Goal: Task Accomplishment & Management: Complete application form

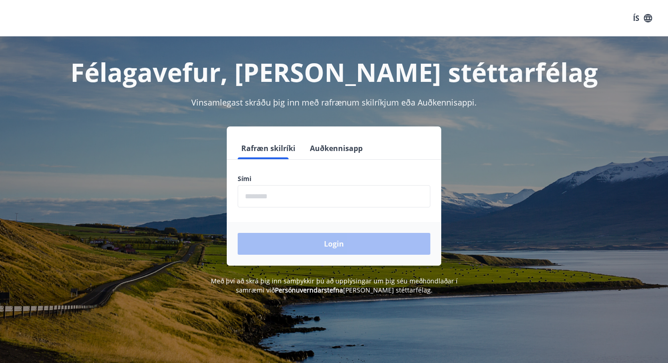
click at [311, 198] on input "phone" at bounding box center [334, 196] width 193 height 22
type input "********"
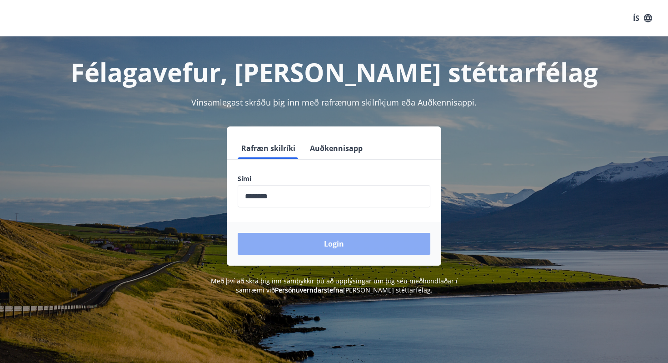
click at [316, 244] on button "Login" at bounding box center [334, 244] width 193 height 22
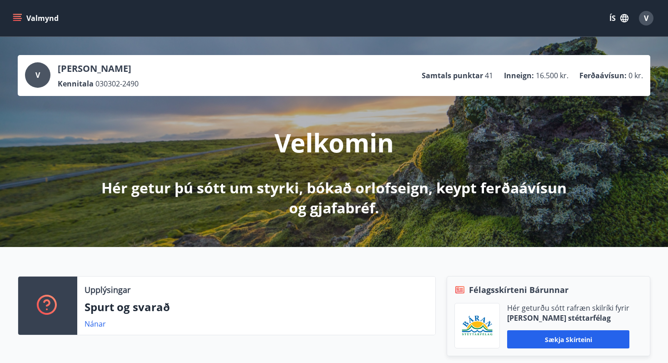
click at [11, 13] on button "Valmynd" at bounding box center [36, 18] width 51 height 16
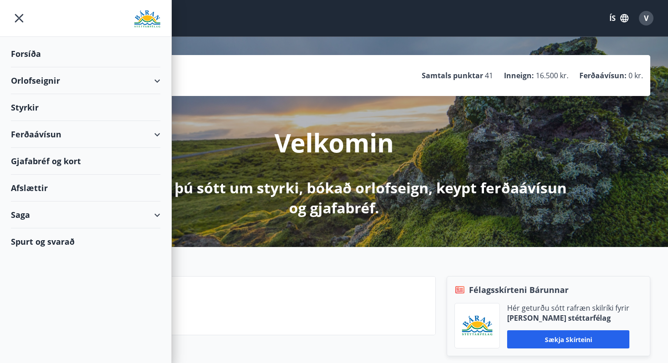
click at [142, 100] on div "Styrkir" at bounding box center [86, 107] width 150 height 27
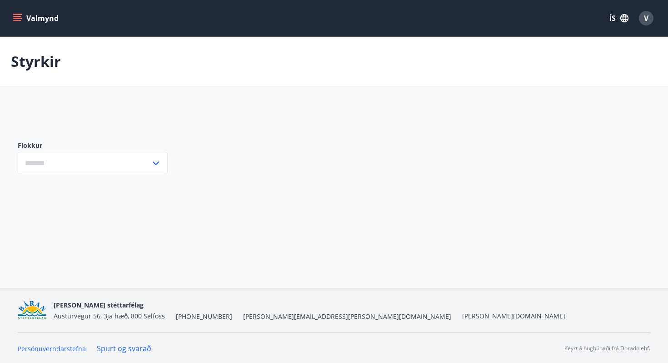
type input "***"
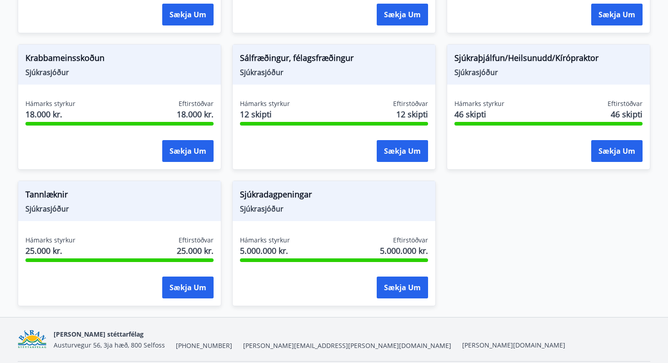
scroll to position [678, 0]
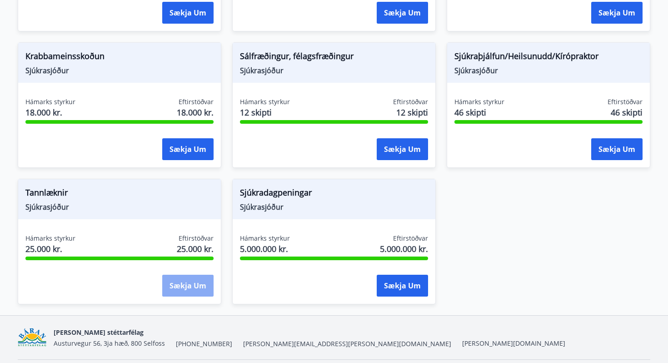
click at [194, 284] on button "Sækja um" at bounding box center [187, 285] width 51 height 22
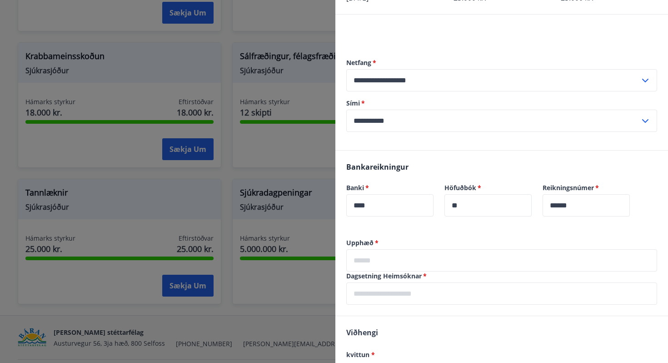
scroll to position [71, 0]
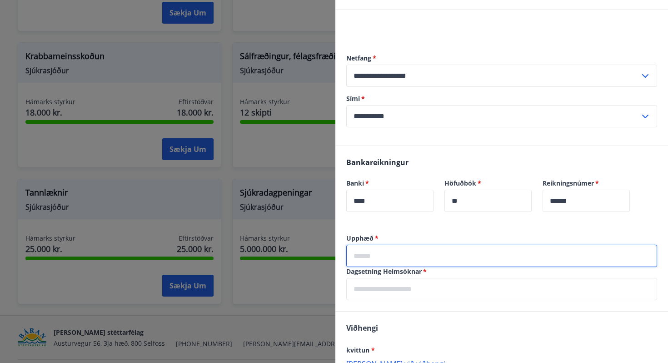
click at [399, 254] on input "text" at bounding box center [501, 255] width 311 height 22
type input "*"
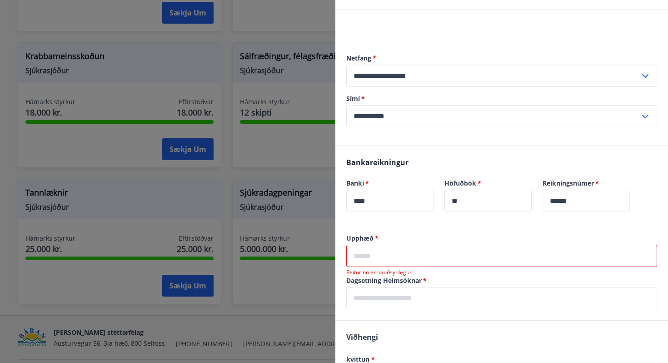
click at [314, 36] on div at bounding box center [334, 181] width 668 height 363
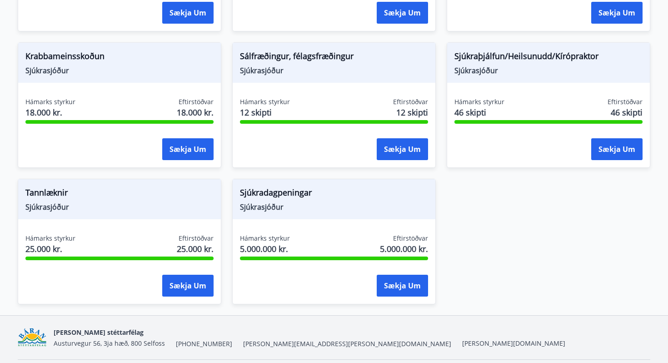
scroll to position [0, 0]
click at [175, 289] on button "Sækja um" at bounding box center [187, 285] width 51 height 22
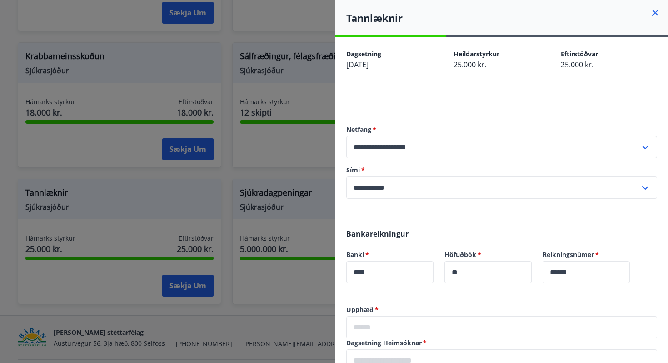
scroll to position [95, 0]
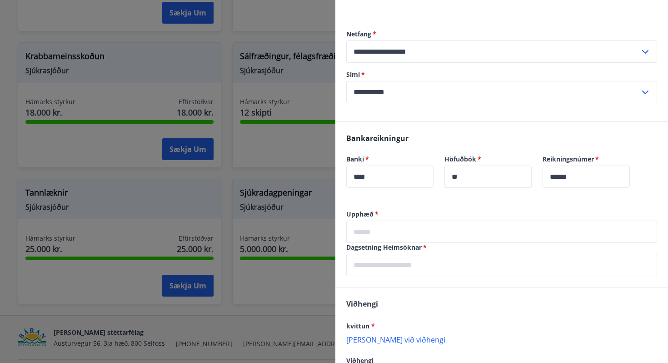
click at [375, 233] on input "text" at bounding box center [501, 231] width 311 height 22
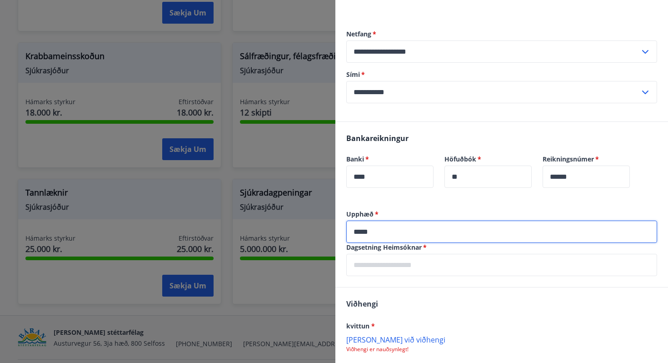
type input "*****"
click at [374, 263] on input "text" at bounding box center [501, 265] width 311 height 22
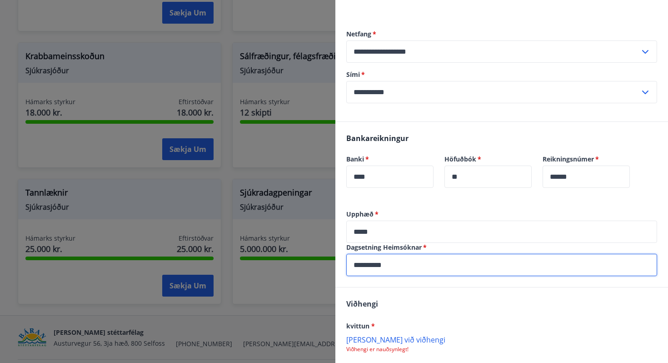
scroll to position [176, 0]
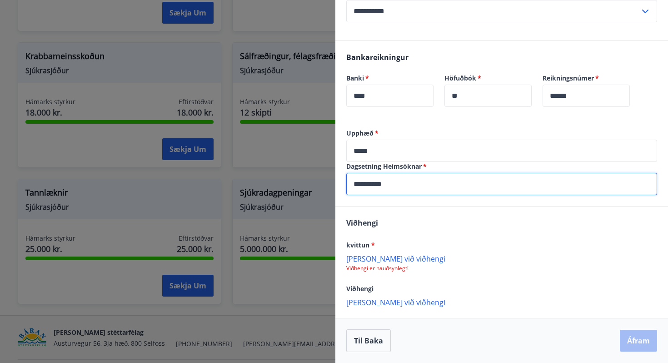
type input "**********"
click at [363, 264] on div "[PERSON_NAME] við viðhengi Viðhengi er nauðsynlegt!" at bounding box center [501, 263] width 311 height 18
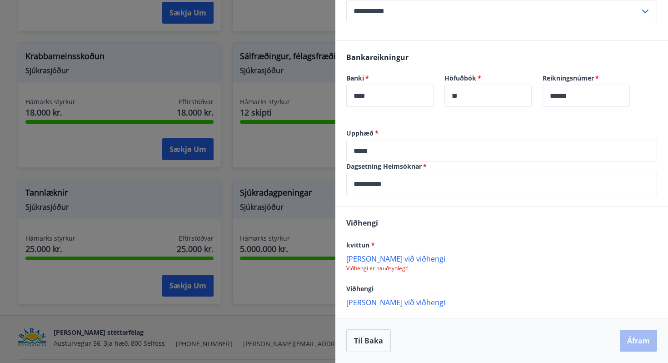
click at [362, 259] on p "[PERSON_NAME] við viðhengi" at bounding box center [501, 258] width 311 height 9
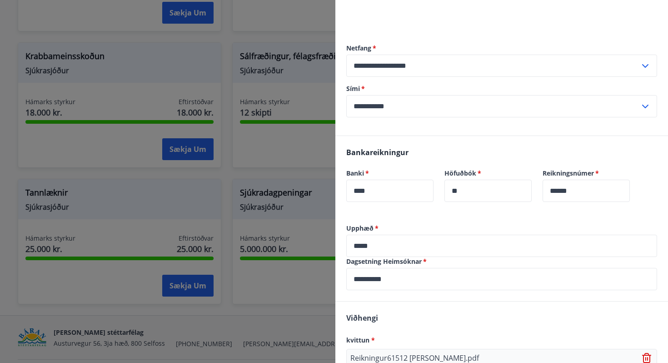
scroll to position [177, 0]
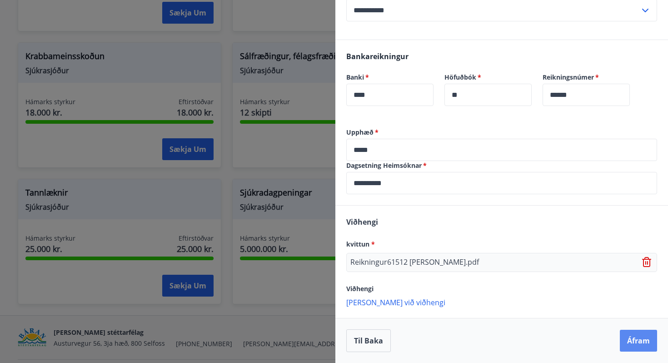
click at [629, 340] on button "Áfram" at bounding box center [638, 340] width 37 height 22
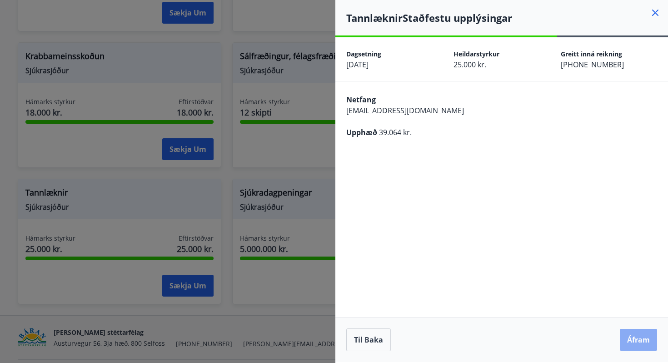
click at [639, 340] on button "Áfram" at bounding box center [638, 340] width 37 height 22
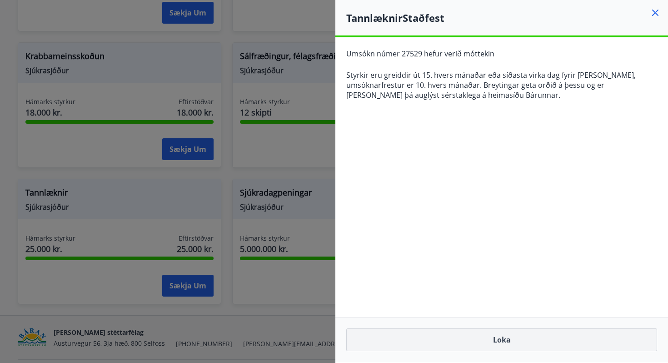
click at [420, 336] on button "Loka" at bounding box center [501, 339] width 311 height 23
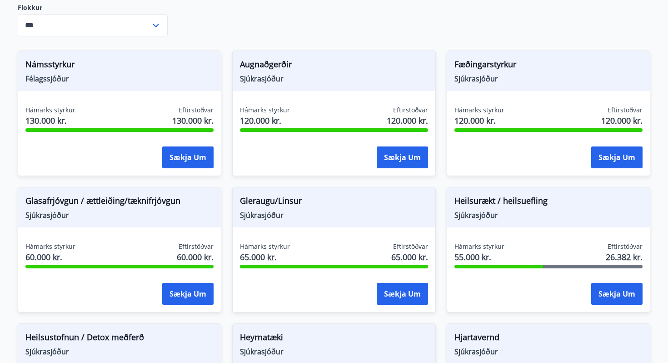
scroll to position [257, 0]
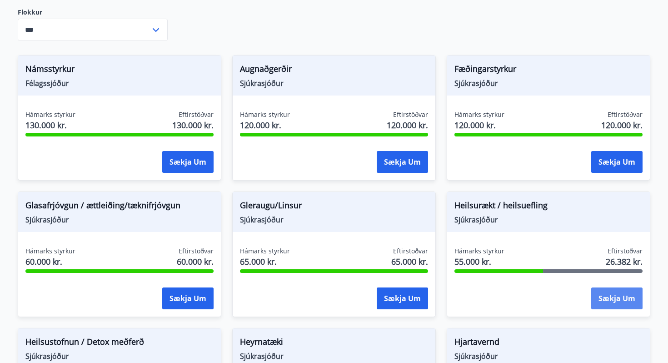
click at [613, 301] on button "Sækja um" at bounding box center [616, 298] width 51 height 22
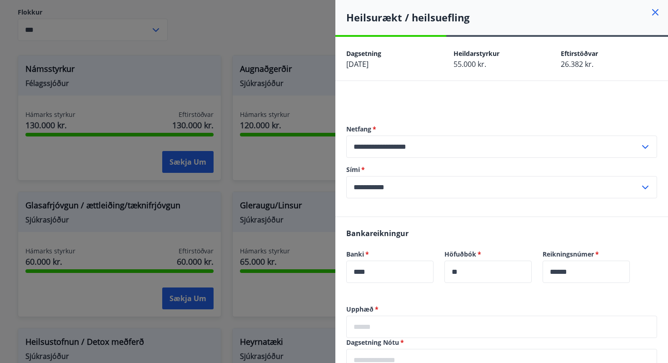
scroll to position [0, 0]
click at [286, 118] on div at bounding box center [334, 181] width 668 height 363
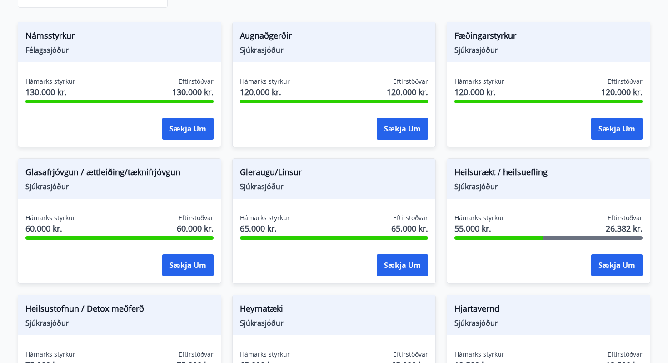
scroll to position [305, 0]
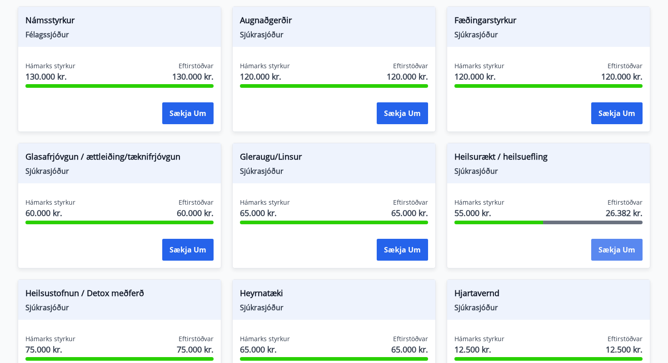
click at [606, 251] on button "Sækja um" at bounding box center [616, 250] width 51 height 22
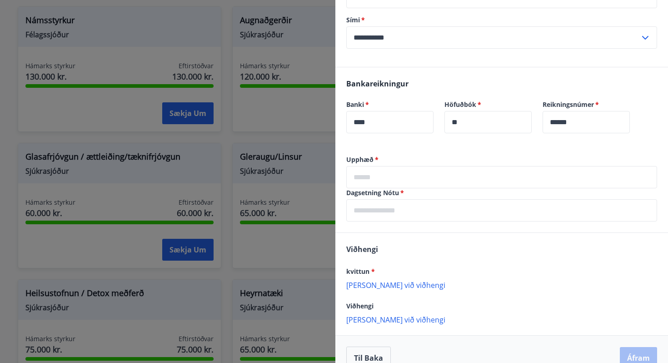
scroll to position [167, 0]
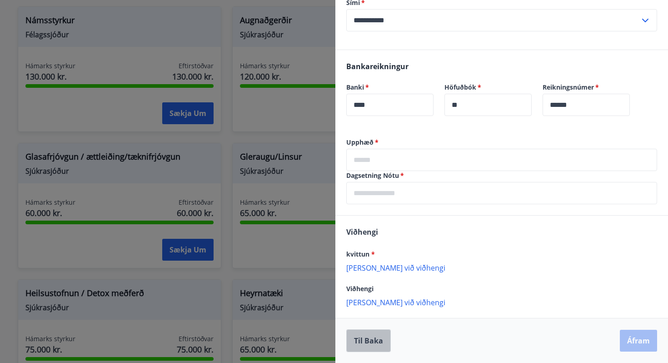
click at [372, 348] on button "Til baka" at bounding box center [368, 340] width 45 height 23
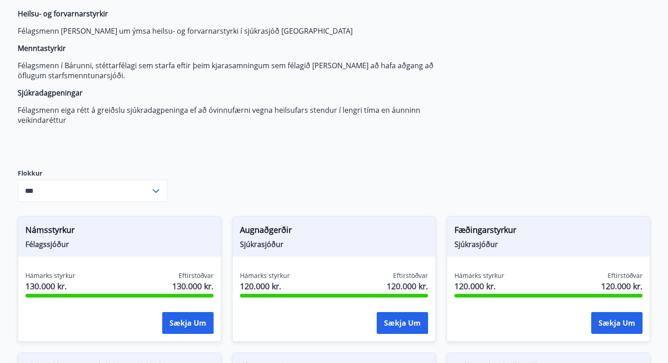
scroll to position [83, 0]
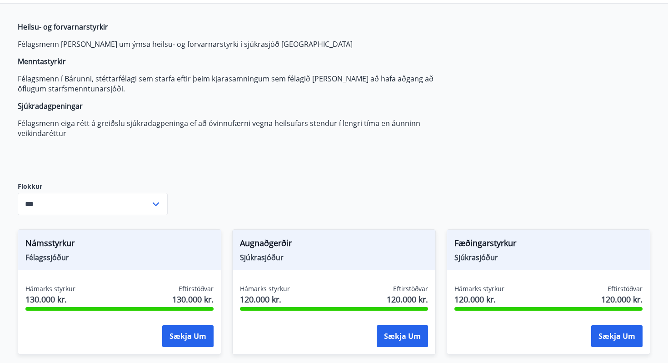
click at [115, 242] on span "Námsstyrkur" at bounding box center [119, 244] width 188 height 15
click at [58, 247] on span "Námsstyrkur" at bounding box center [119, 244] width 188 height 15
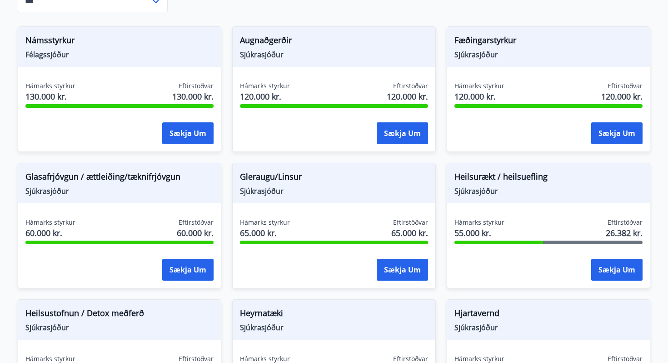
scroll to position [0, 0]
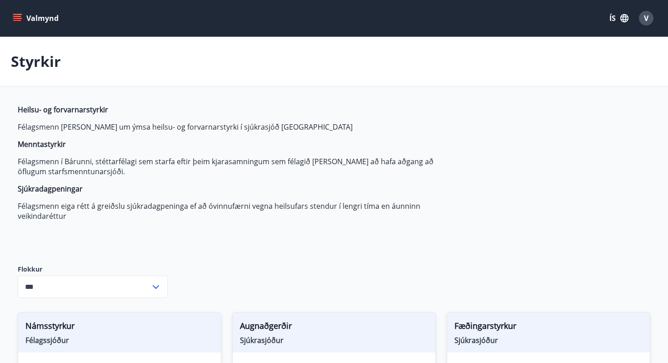
click at [15, 19] on icon "menu" at bounding box center [18, 18] width 10 height 1
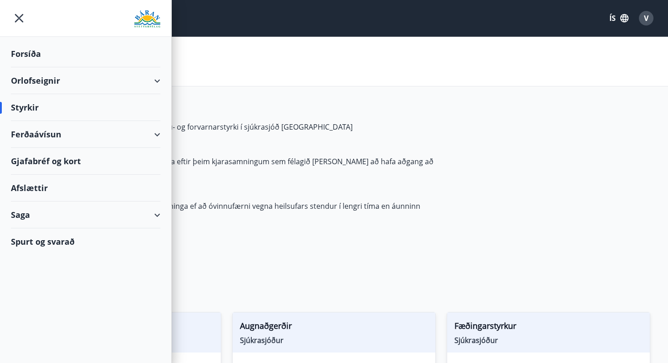
click at [50, 82] on div "Orlofseignir" at bounding box center [86, 80] width 150 height 27
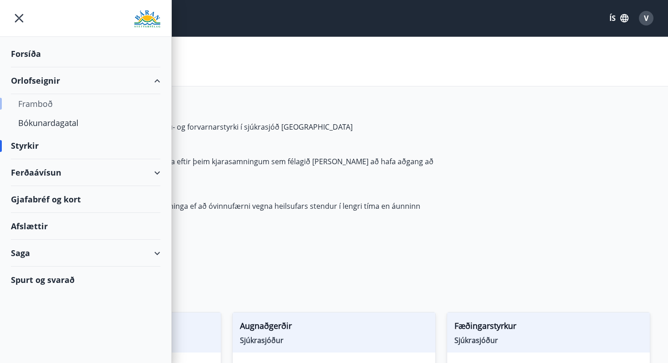
click at [41, 106] on div "Framboð" at bounding box center [85, 103] width 135 height 19
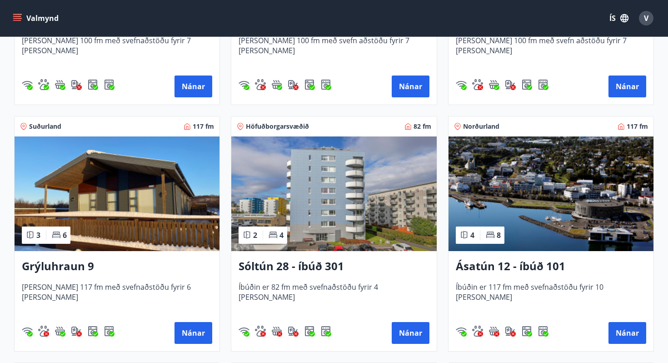
scroll to position [359, 0]
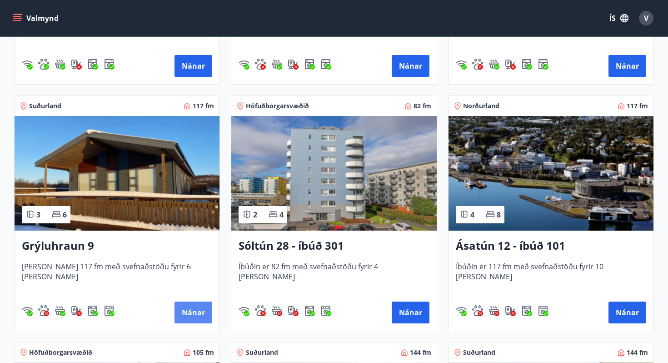
click at [198, 307] on button "Nánar" at bounding box center [194, 312] width 38 height 22
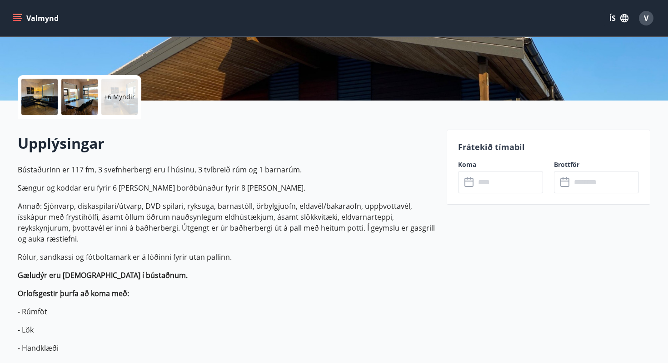
scroll to position [108, 0]
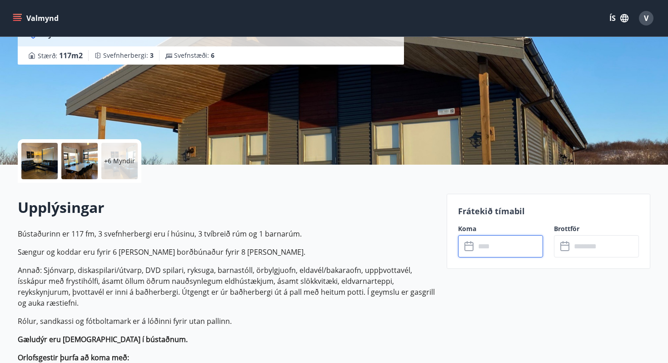
click at [493, 244] on input "text" at bounding box center [509, 246] width 68 height 22
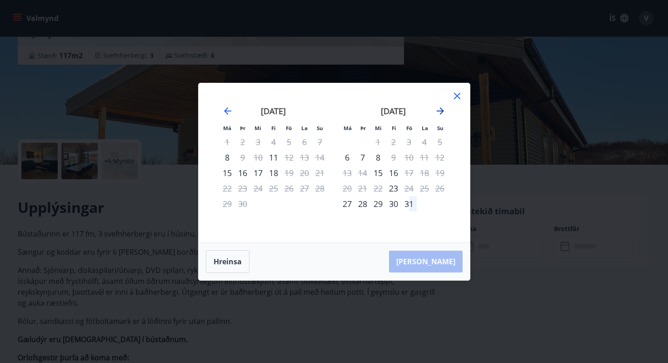
click at [442, 109] on icon "Move forward to switch to the next month." at bounding box center [440, 110] width 7 height 7
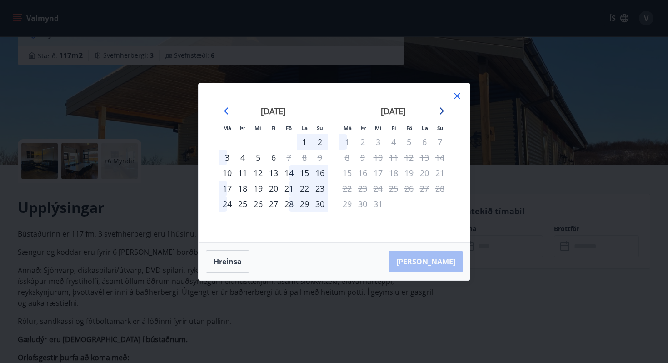
click at [440, 110] on icon "Move forward to switch to the next month." at bounding box center [440, 110] width 11 height 11
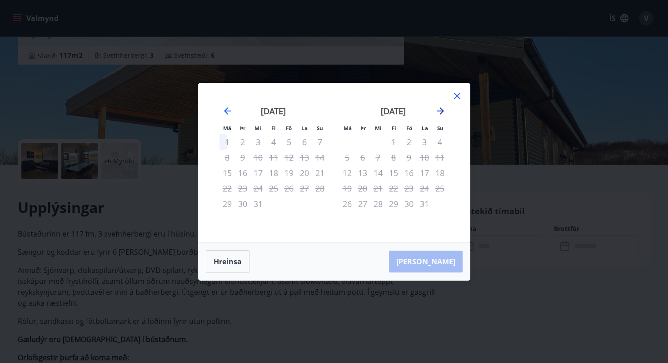
click at [438, 115] on icon "Move forward to switch to the next month." at bounding box center [440, 110] width 11 height 11
click at [455, 93] on icon at bounding box center [457, 95] width 11 height 11
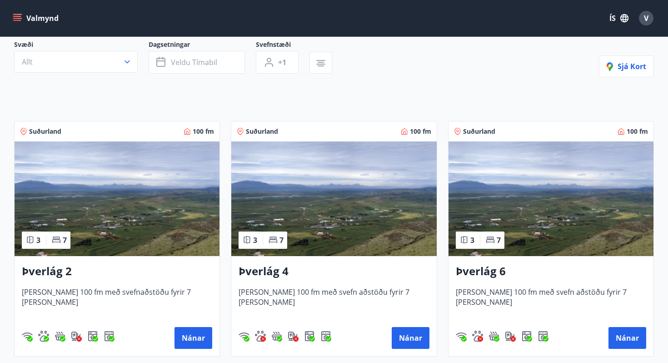
scroll to position [135, 0]
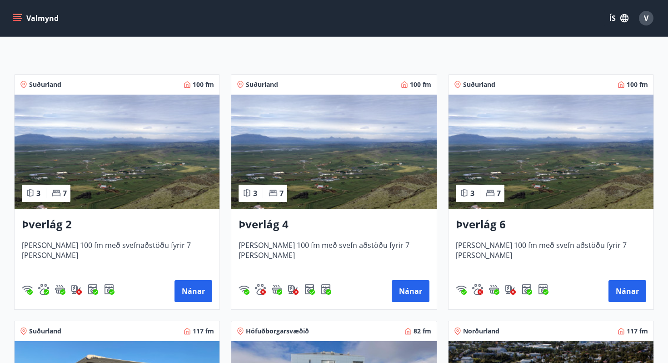
click at [348, 161] on img at bounding box center [333, 152] width 205 height 115
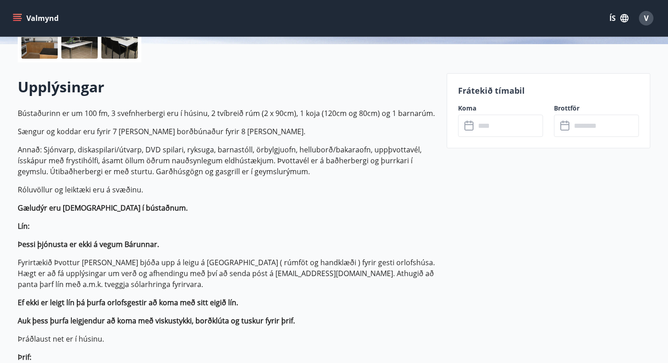
scroll to position [241, 0]
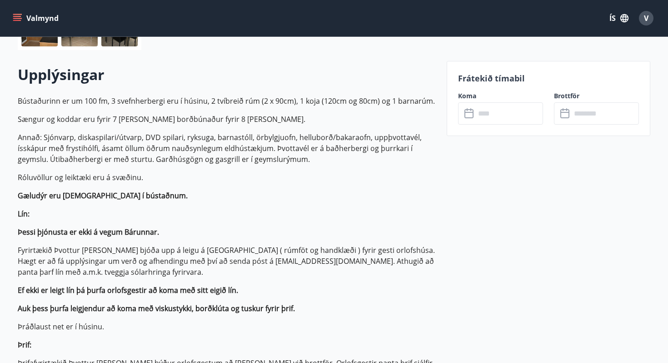
click at [502, 112] on input "text" at bounding box center [509, 113] width 68 height 22
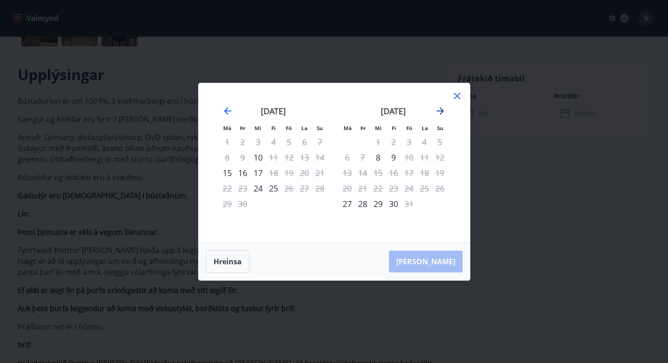
click at [440, 109] on icon "Move forward to switch to the next month." at bounding box center [440, 110] width 7 height 7
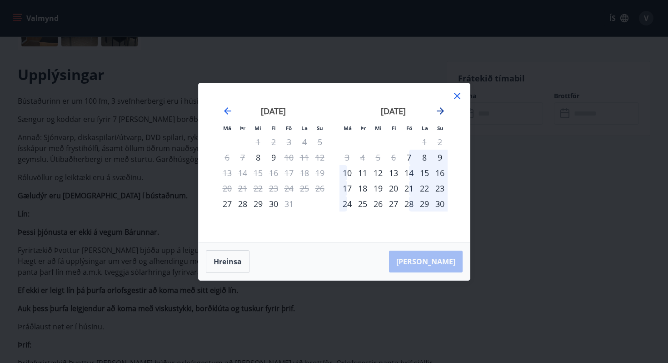
click at [440, 109] on icon "Move forward to switch to the next month." at bounding box center [440, 110] width 7 height 7
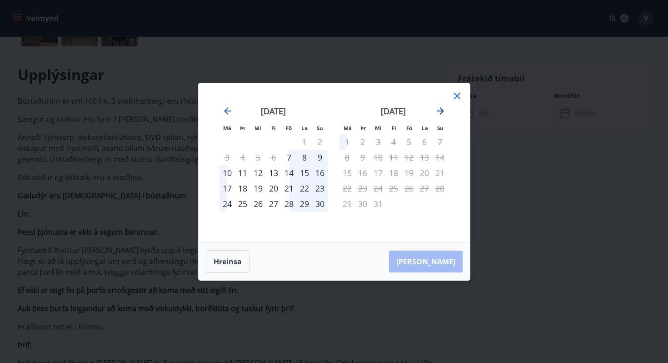
click at [440, 109] on icon "Move forward to switch to the next month." at bounding box center [440, 110] width 7 height 7
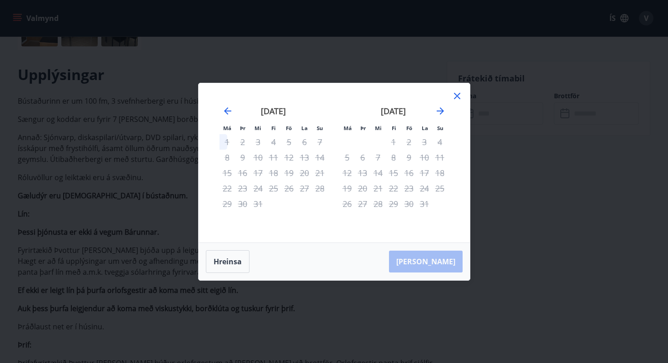
click at [455, 96] on icon at bounding box center [457, 95] width 11 height 11
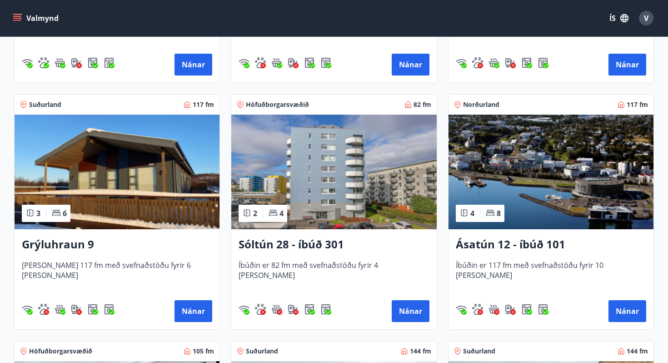
scroll to position [362, 0]
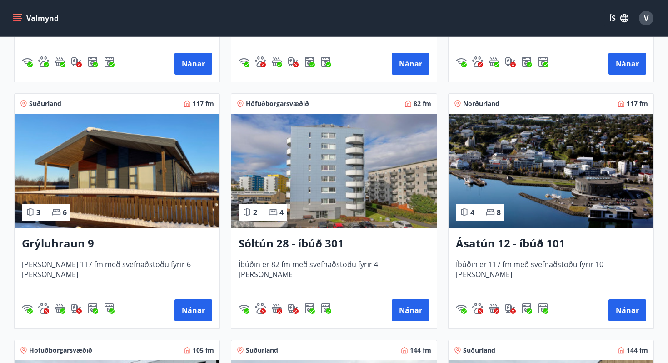
click at [512, 183] on img at bounding box center [551, 171] width 205 height 115
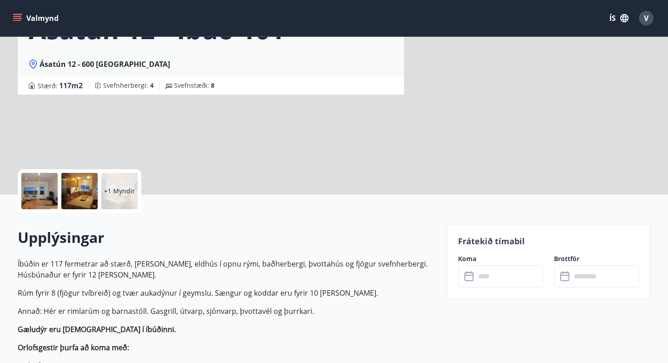
scroll to position [85, 0]
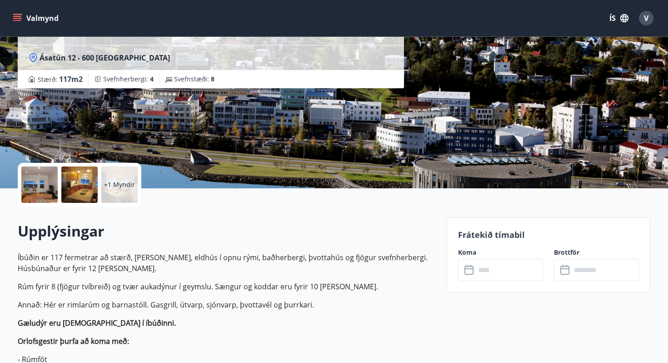
click at [492, 268] on input "text" at bounding box center [509, 270] width 68 height 22
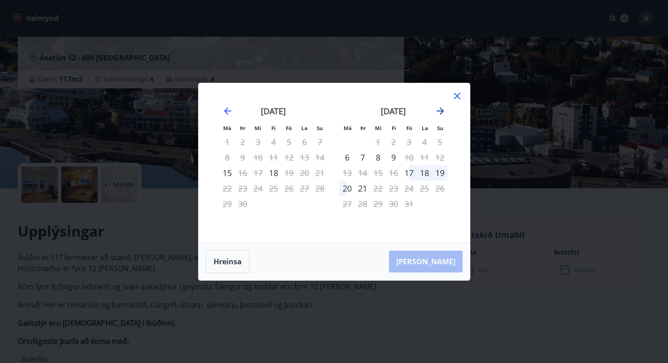
click at [439, 110] on icon "Move forward to switch to the next month." at bounding box center [440, 110] width 7 height 7
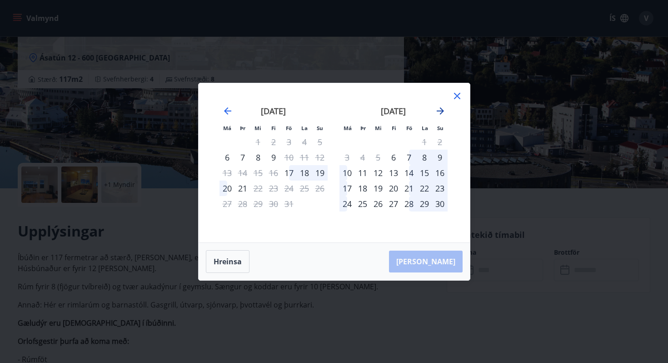
click at [439, 110] on icon "Move forward to switch to the next month." at bounding box center [440, 110] width 7 height 7
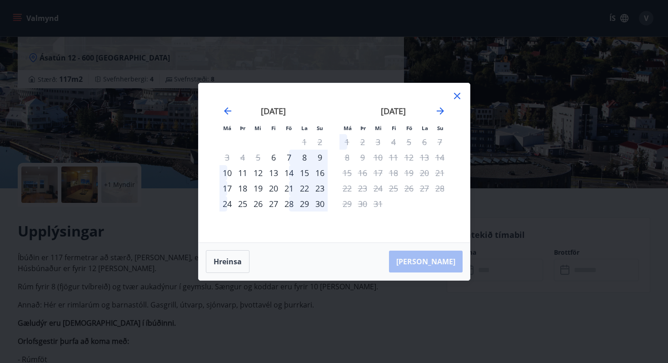
click at [456, 94] on icon at bounding box center [457, 95] width 11 height 11
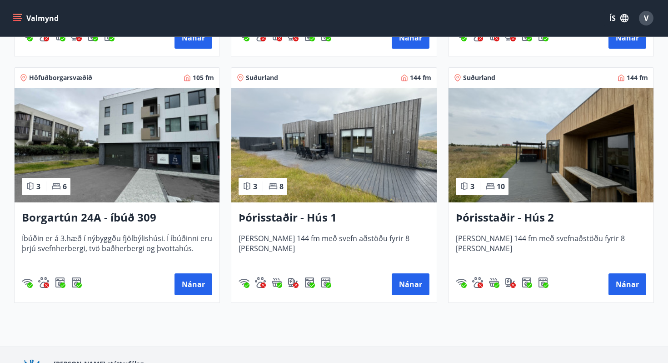
scroll to position [638, 0]
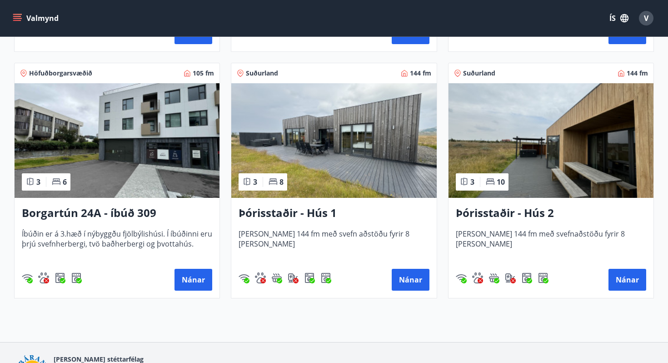
click at [336, 155] on img at bounding box center [333, 140] width 205 height 115
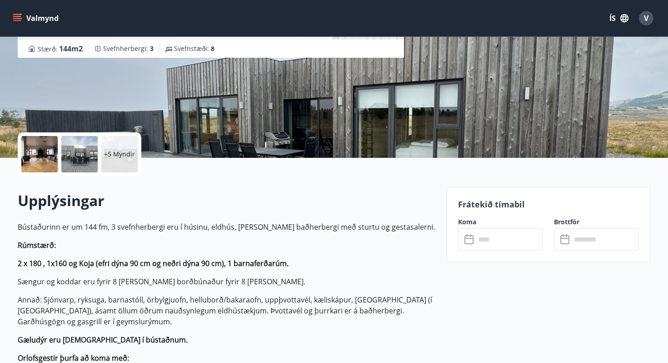
scroll to position [122, 0]
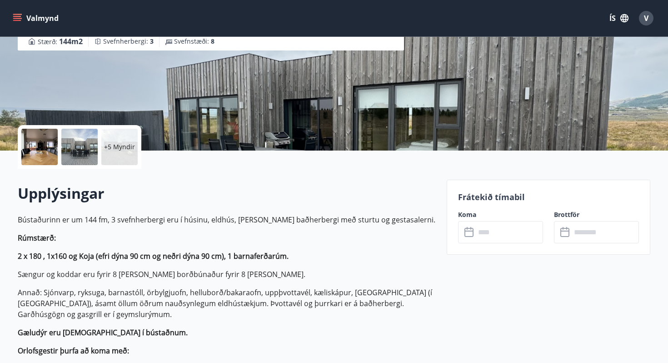
click at [485, 238] on input "text" at bounding box center [509, 232] width 68 height 22
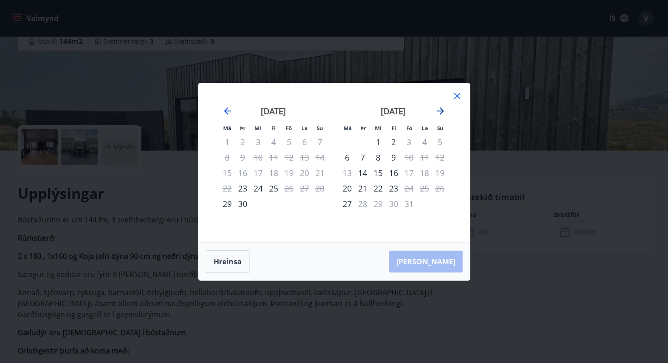
click at [442, 108] on icon "Move forward to switch to the next month." at bounding box center [440, 110] width 11 height 11
click at [459, 95] on icon at bounding box center [457, 95] width 11 height 11
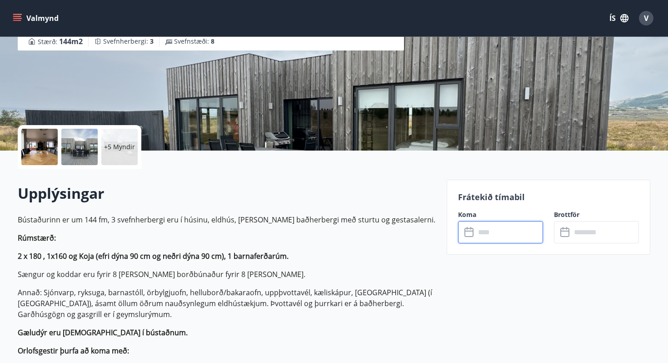
click at [18, 17] on icon "menu" at bounding box center [17, 16] width 8 height 1
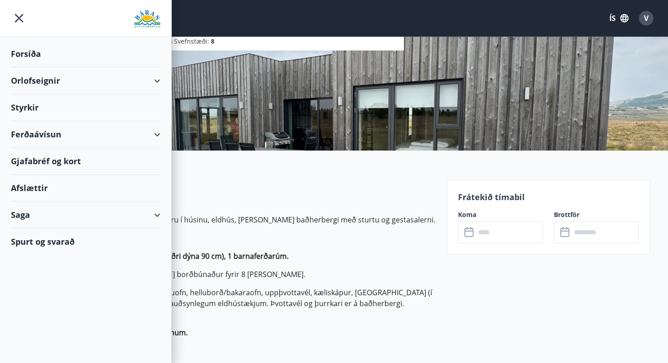
click at [40, 189] on div "Afslættir" at bounding box center [86, 188] width 150 height 27
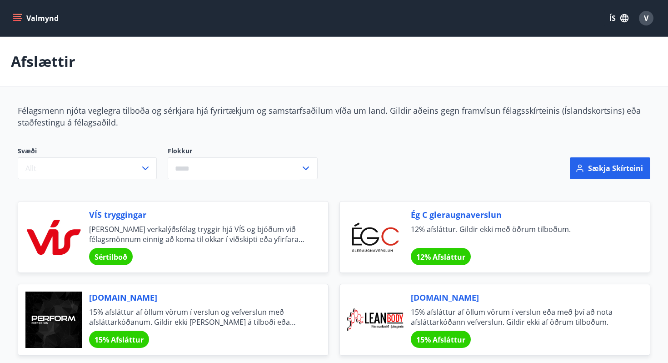
click at [16, 20] on icon "menu" at bounding box center [17, 20] width 8 height 1
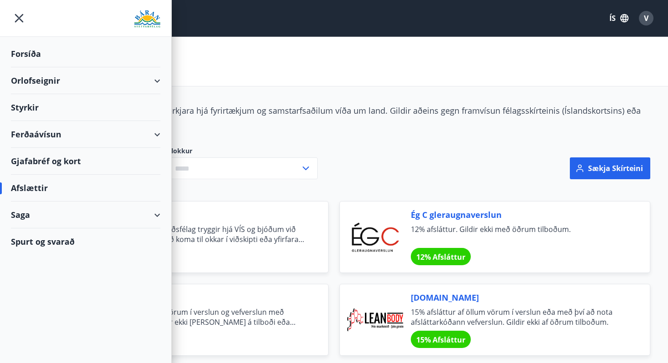
click at [67, 243] on div "Spurt og svarað" at bounding box center [86, 241] width 150 height 26
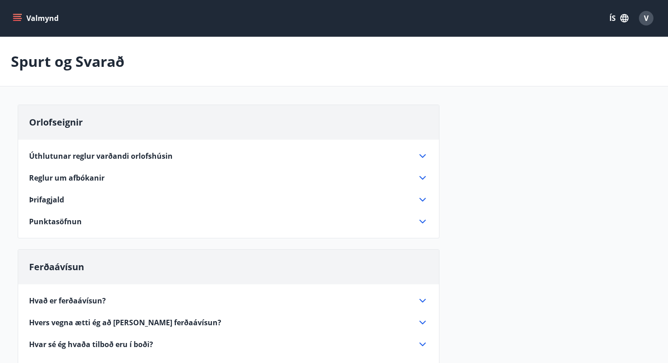
click at [17, 15] on icon "menu" at bounding box center [17, 18] width 9 height 9
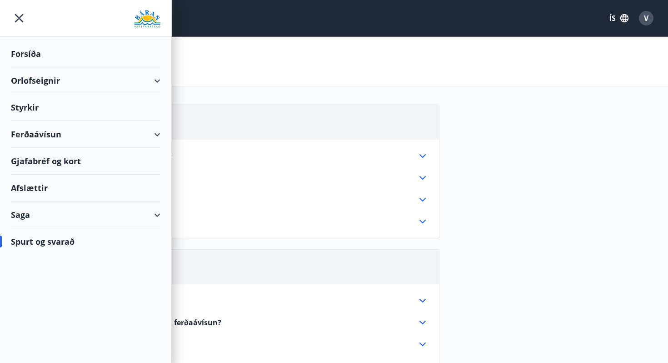
click at [33, 110] on div "Styrkir" at bounding box center [86, 107] width 150 height 27
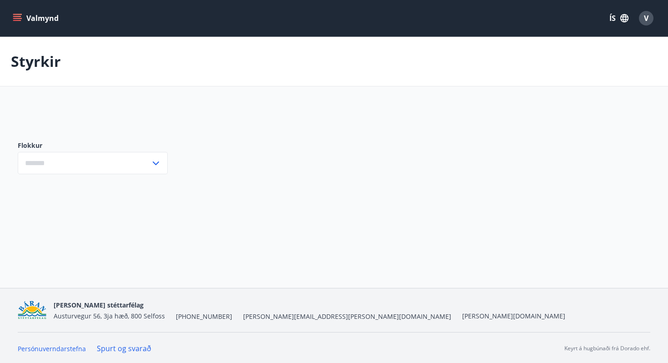
type input "***"
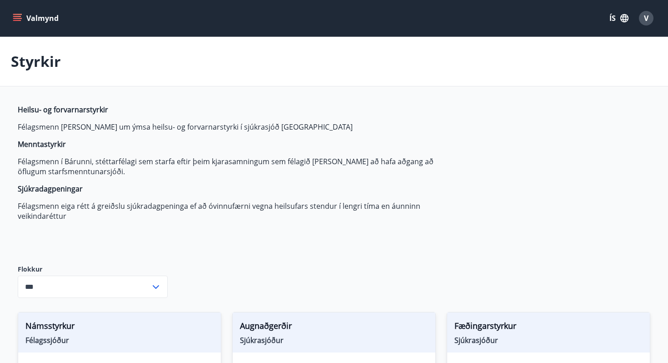
click at [14, 17] on icon "menu" at bounding box center [17, 18] width 9 height 9
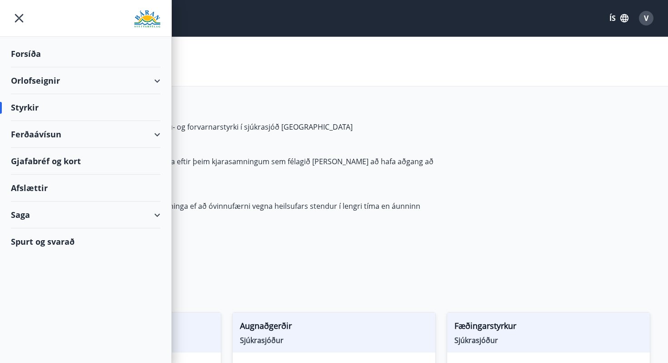
click at [31, 55] on div "Forsíða" at bounding box center [86, 53] width 150 height 27
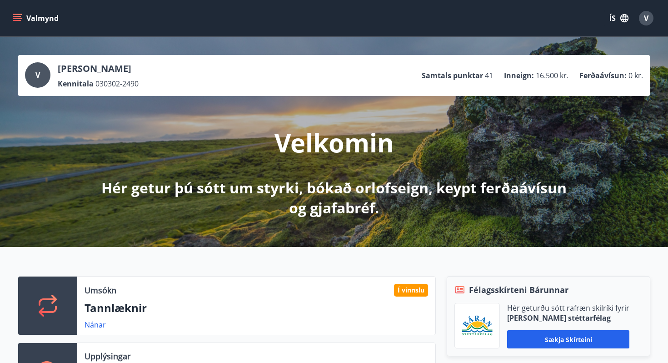
click at [534, 76] on li "Inneign : 16.500 kr." at bounding box center [536, 75] width 65 height 10
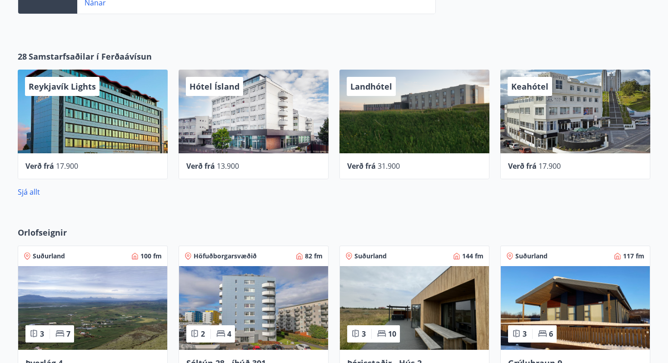
scroll to position [381, 0]
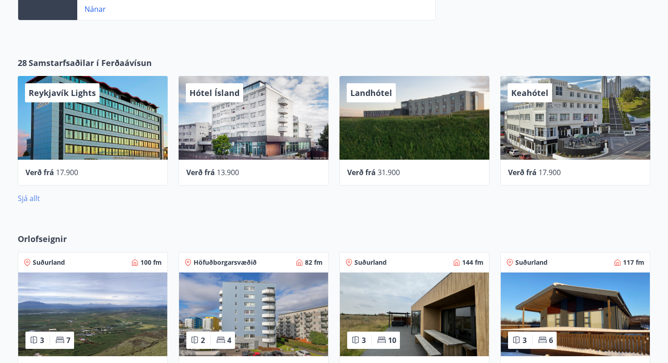
click at [34, 201] on link "Sjá allt" at bounding box center [29, 198] width 22 height 10
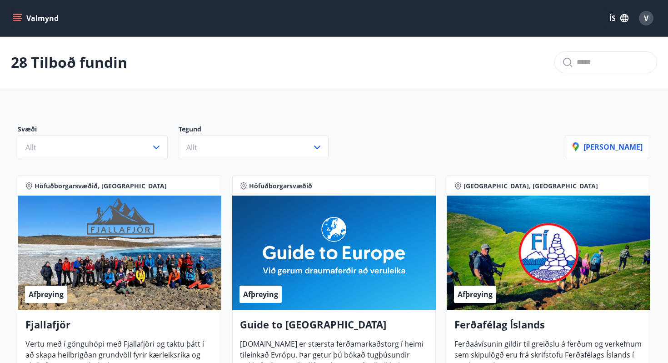
click at [16, 19] on icon "menu" at bounding box center [18, 18] width 10 height 1
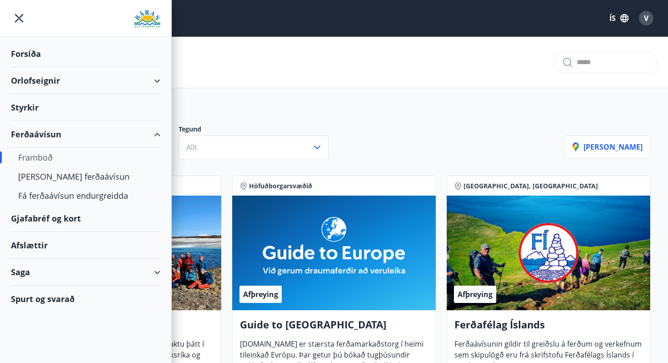
click at [39, 111] on div "Styrkir" at bounding box center [86, 107] width 150 height 27
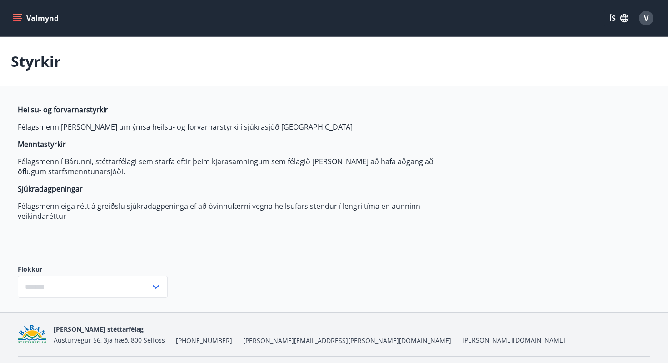
type input "***"
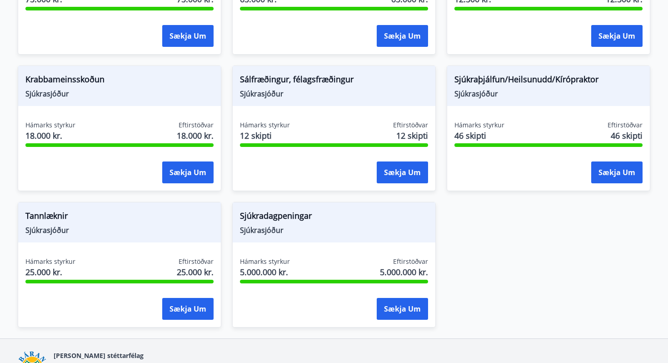
scroll to position [646, 0]
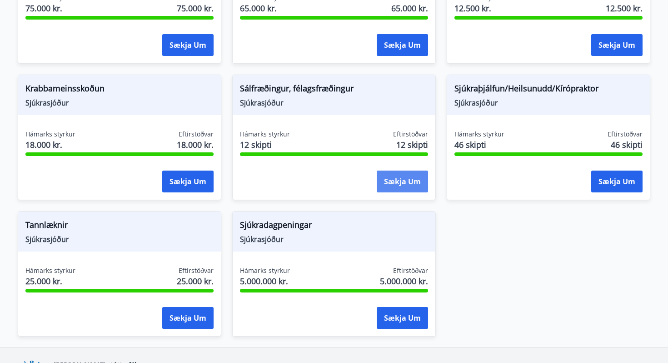
click at [410, 184] on button "Sækja um" at bounding box center [402, 181] width 51 height 22
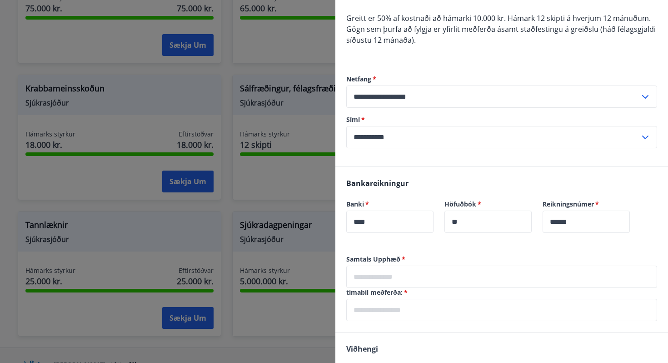
scroll to position [99, 0]
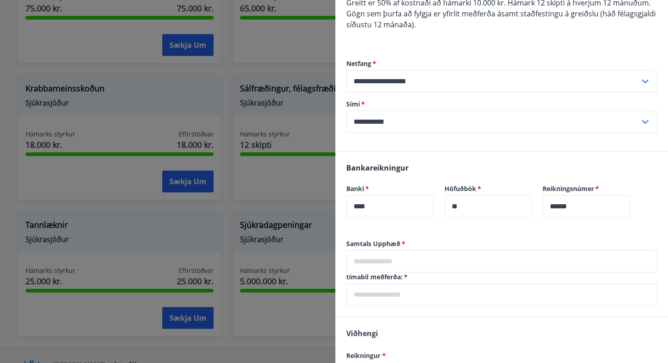
click at [391, 265] on input "text" at bounding box center [501, 261] width 311 height 22
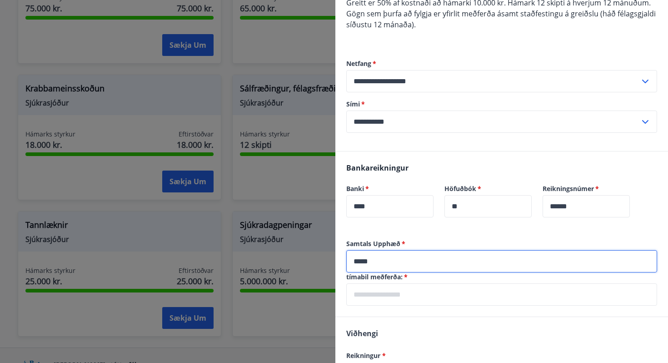
type input "*****"
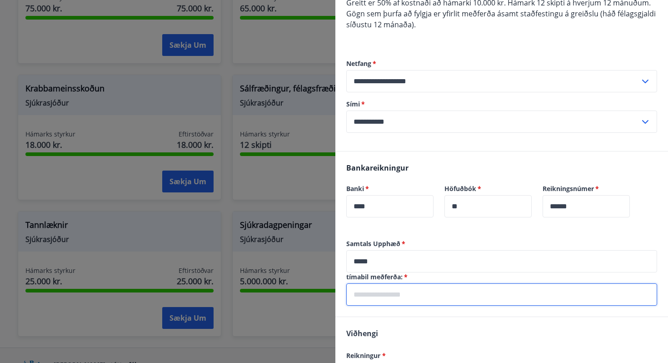
click at [366, 295] on input "text" at bounding box center [501, 294] width 311 height 22
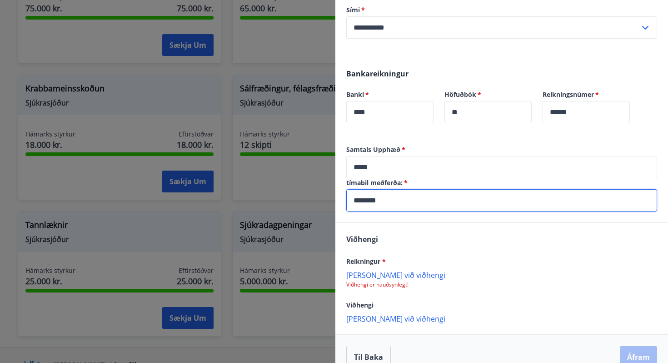
scroll to position [209, 0]
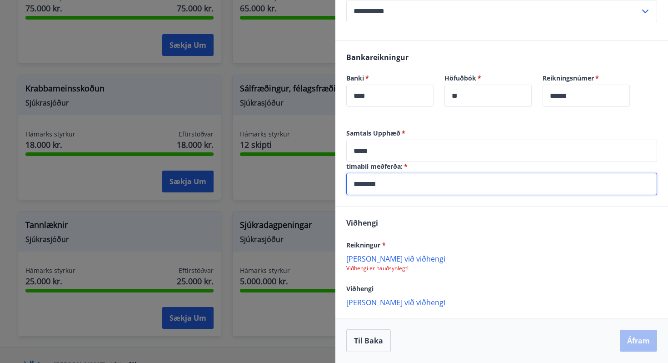
type input "********"
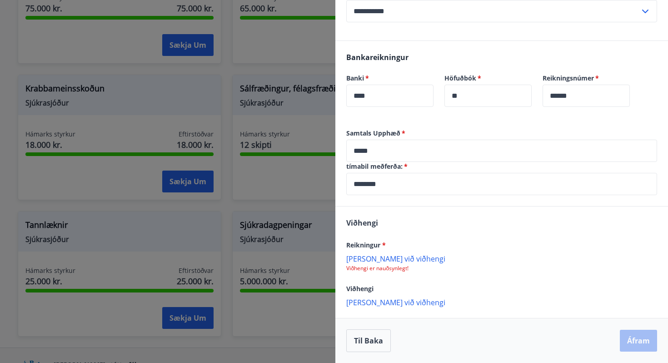
click at [372, 259] on p "[PERSON_NAME] við viðhengi" at bounding box center [501, 258] width 311 height 9
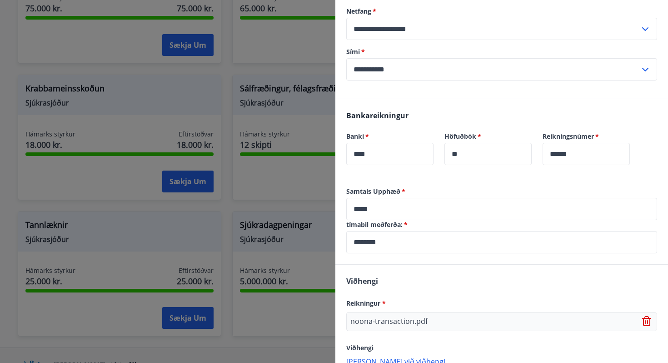
scroll to position [210, 0]
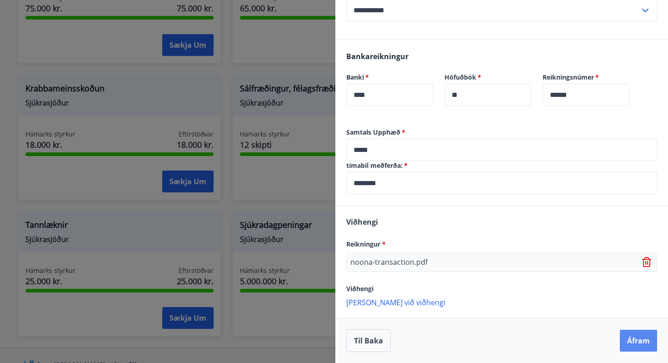
click at [636, 342] on button "Áfram" at bounding box center [638, 340] width 37 height 22
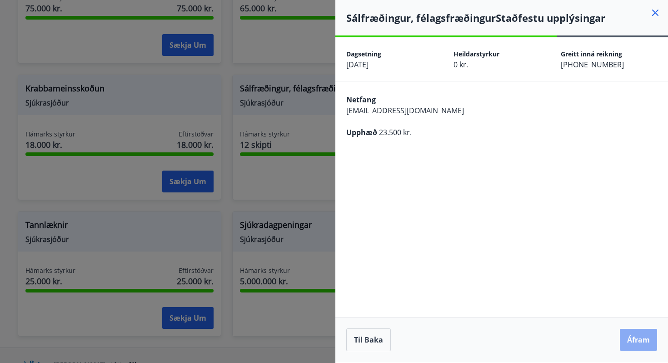
click at [641, 335] on button "Áfram" at bounding box center [638, 340] width 37 height 22
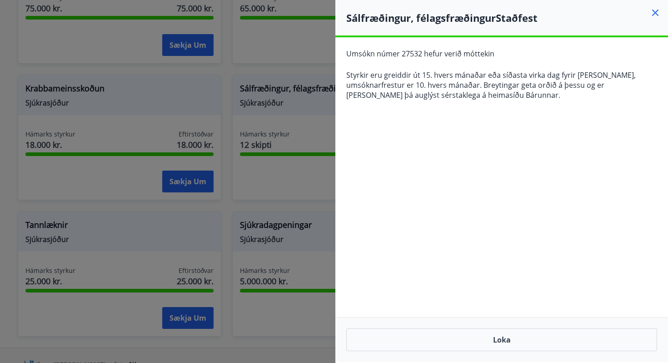
click at [659, 11] on icon at bounding box center [655, 12] width 11 height 11
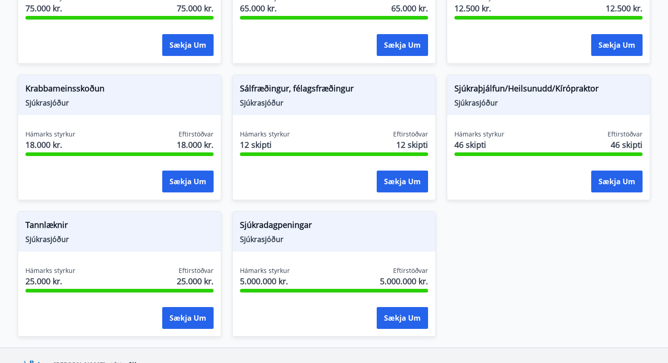
click at [140, 235] on span "Sjúkrasjóður" at bounding box center [119, 239] width 188 height 10
click at [50, 224] on span "Tannlæknir" at bounding box center [119, 226] width 188 height 15
click at [59, 239] on span "Sjúkrasjóður" at bounding box center [119, 239] width 188 height 10
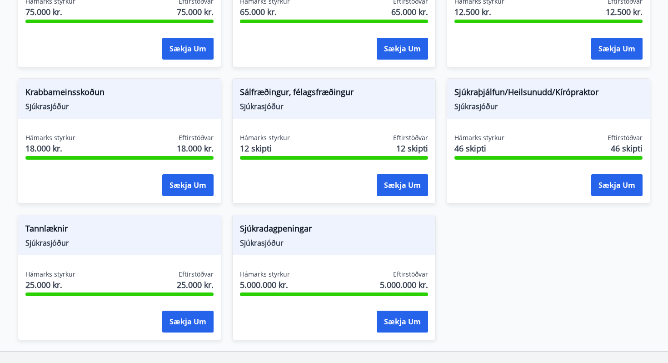
scroll to position [662, 0]
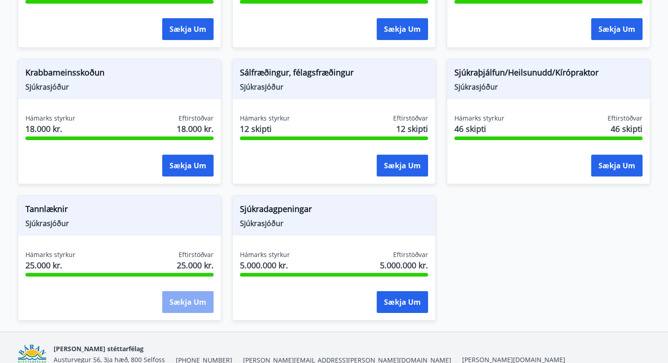
click at [193, 300] on button "Sækja um" at bounding box center [187, 302] width 51 height 22
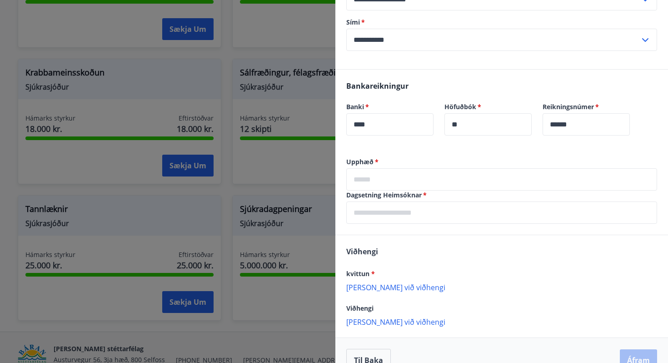
scroll to position [167, 0]
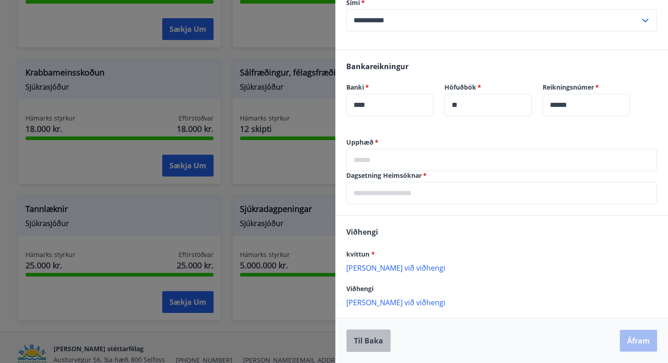
click at [362, 341] on button "Til baka" at bounding box center [368, 340] width 45 height 23
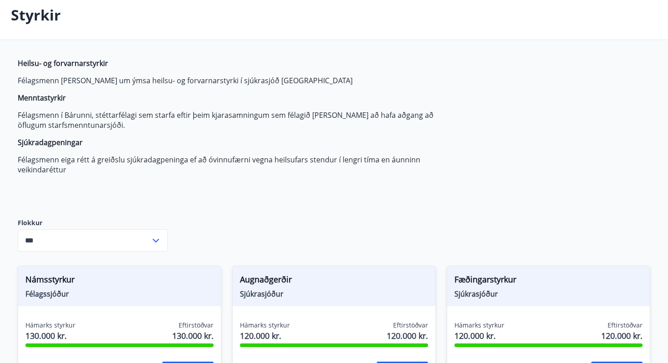
scroll to position [0, 0]
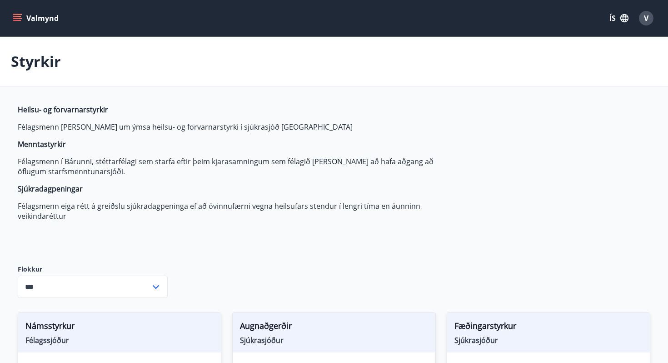
click at [14, 15] on icon "menu" at bounding box center [17, 18] width 9 height 9
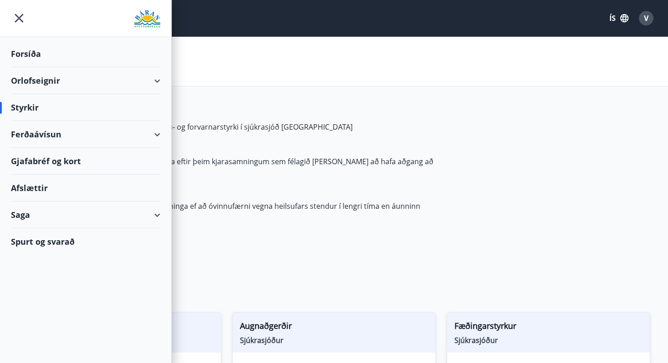
click at [306, 238] on div "Heilsu- og forvarnarstyrkir Félagsmenn [PERSON_NAME] um ýmsa heilsu- og forvarn…" at bounding box center [232, 177] width 429 height 145
